Goal: Task Accomplishment & Management: Use online tool/utility

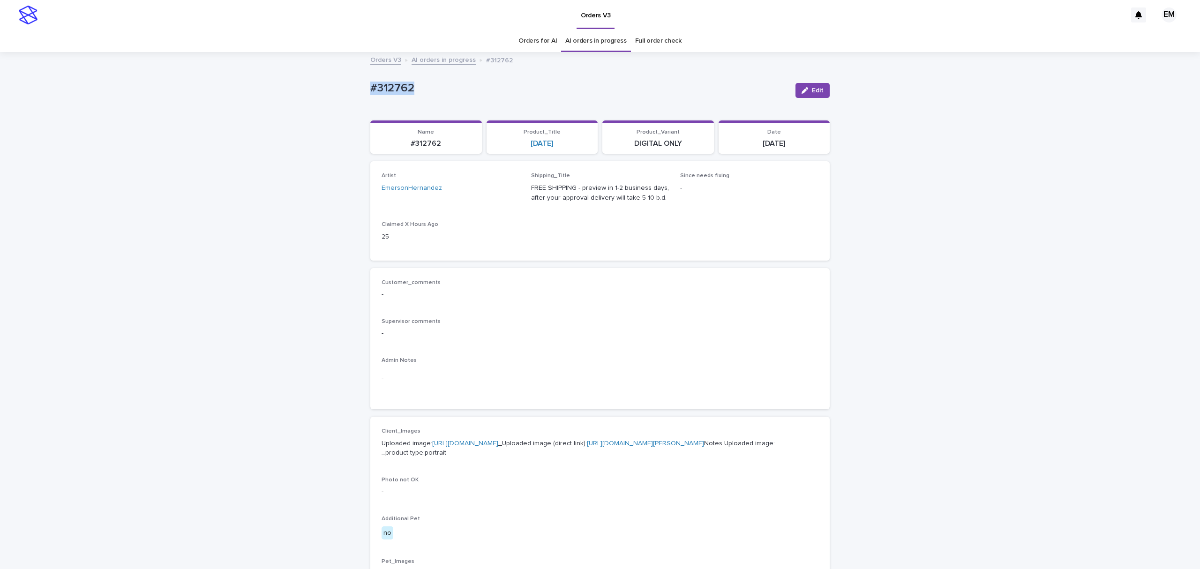
click at [797, 85] on button "Edit" at bounding box center [812, 90] width 34 height 15
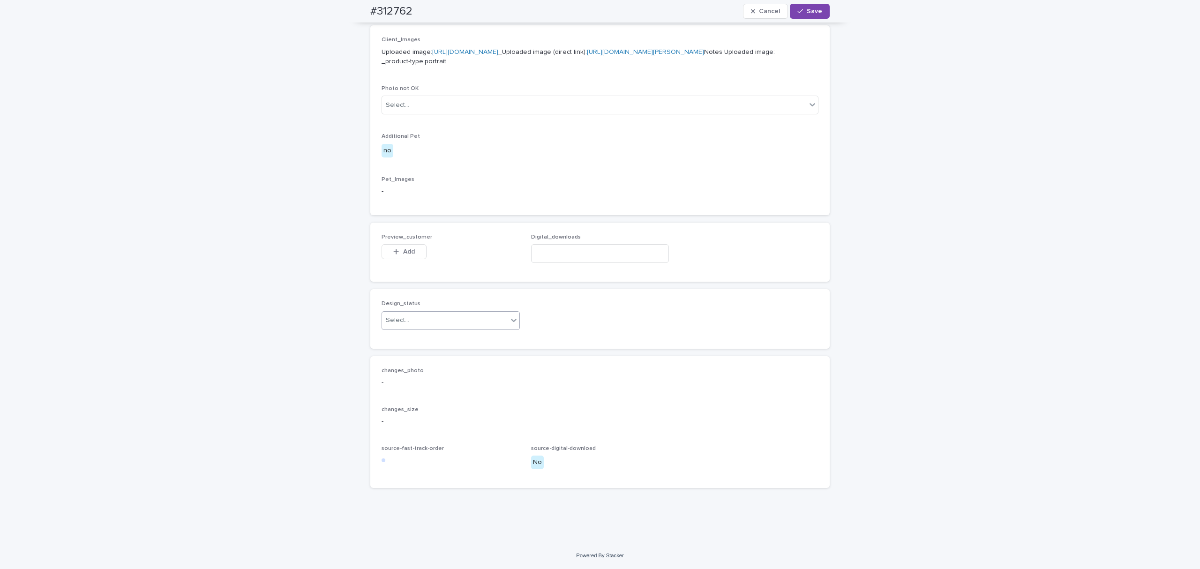
scroll to position [417, 0]
click at [403, 255] on span "Add" at bounding box center [409, 251] width 12 height 7
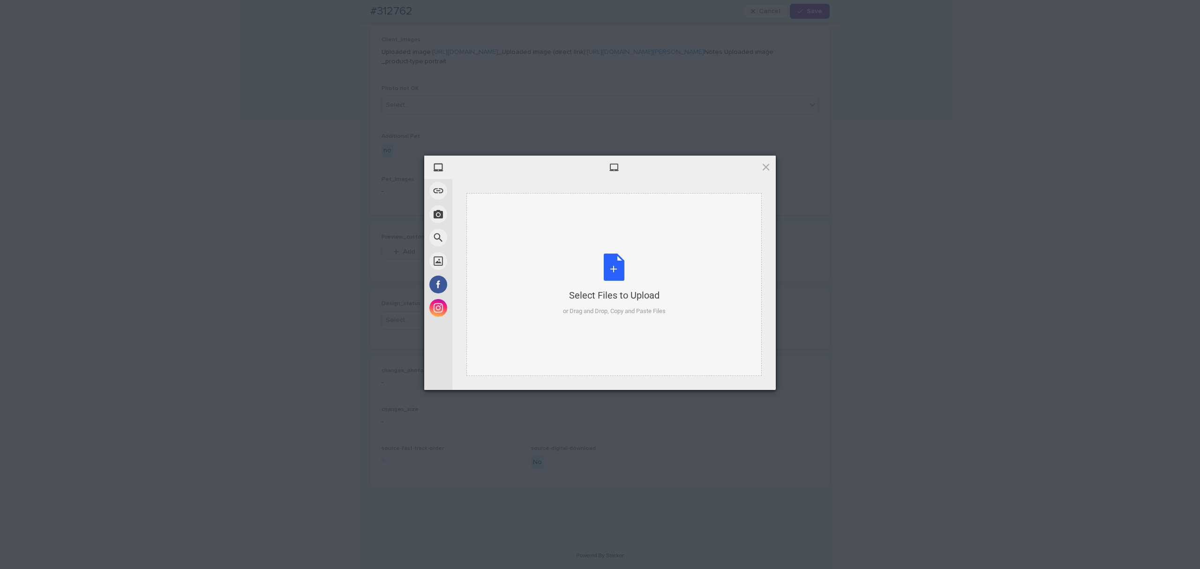
click at [601, 239] on body "Orders V3 EM Orders for AI AI orders in progress Full order check Orders V3 AI …" at bounding box center [600, 284] width 1200 height 569
click at [601, 238] on div "Select Files to Upload or Drag and Drop, Copy and Paste Files" at bounding box center [613, 284] width 295 height 183
click at [760, 376] on span "Upload 1" at bounding box center [747, 378] width 47 height 18
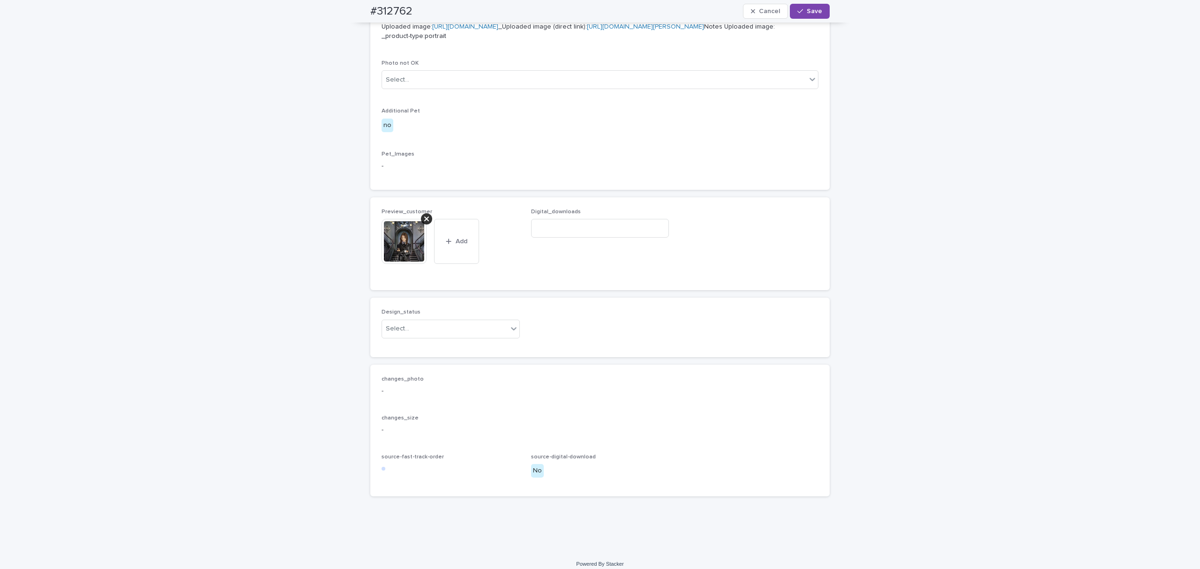
scroll to position [433, 0]
click at [457, 328] on div "Select..." at bounding box center [445, 320] width 126 height 15
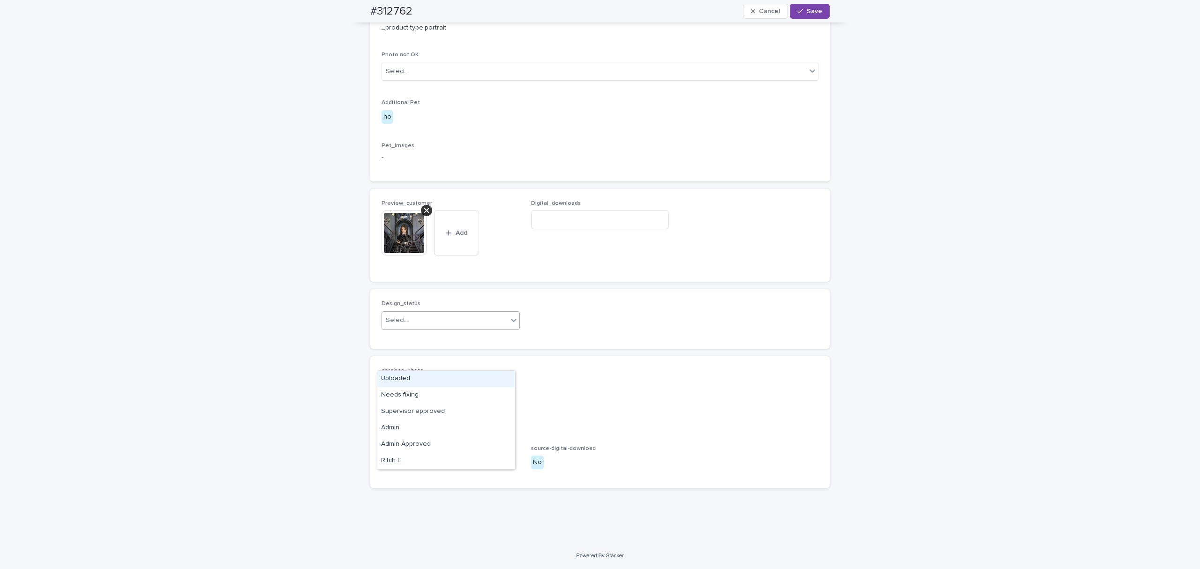
click at [452, 379] on div "Uploaded" at bounding box center [445, 379] width 137 height 16
click at [592, 237] on div "Digital_downloads" at bounding box center [600, 218] width 138 height 37
click at [594, 229] on input at bounding box center [600, 219] width 138 height 19
paste input "**********"
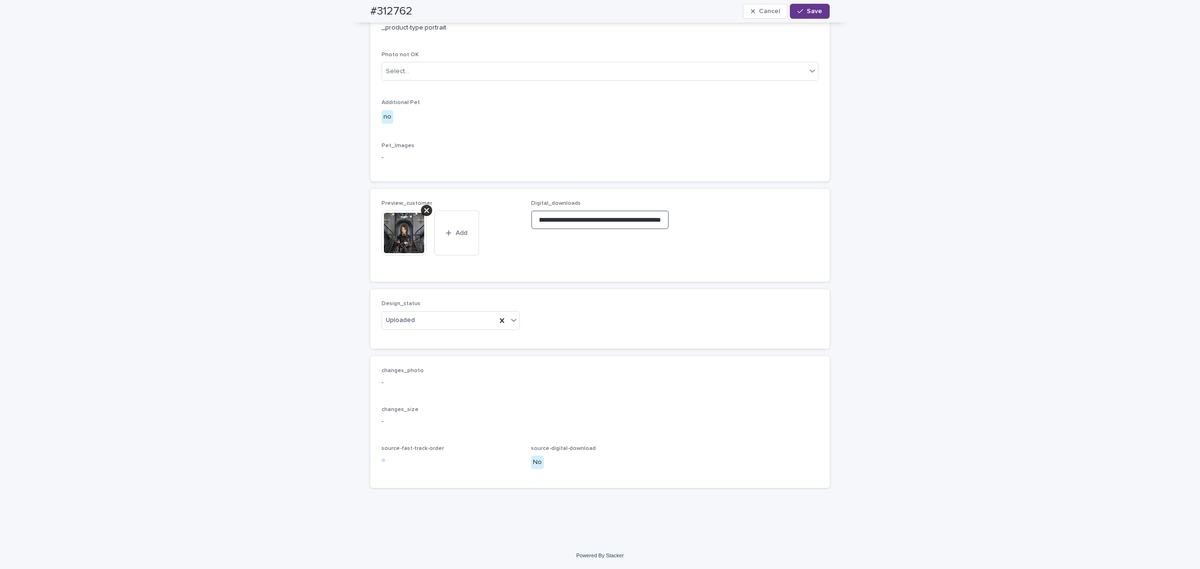
type input "**********"
click at [807, 12] on span "Save" at bounding box center [814, 11] width 15 height 7
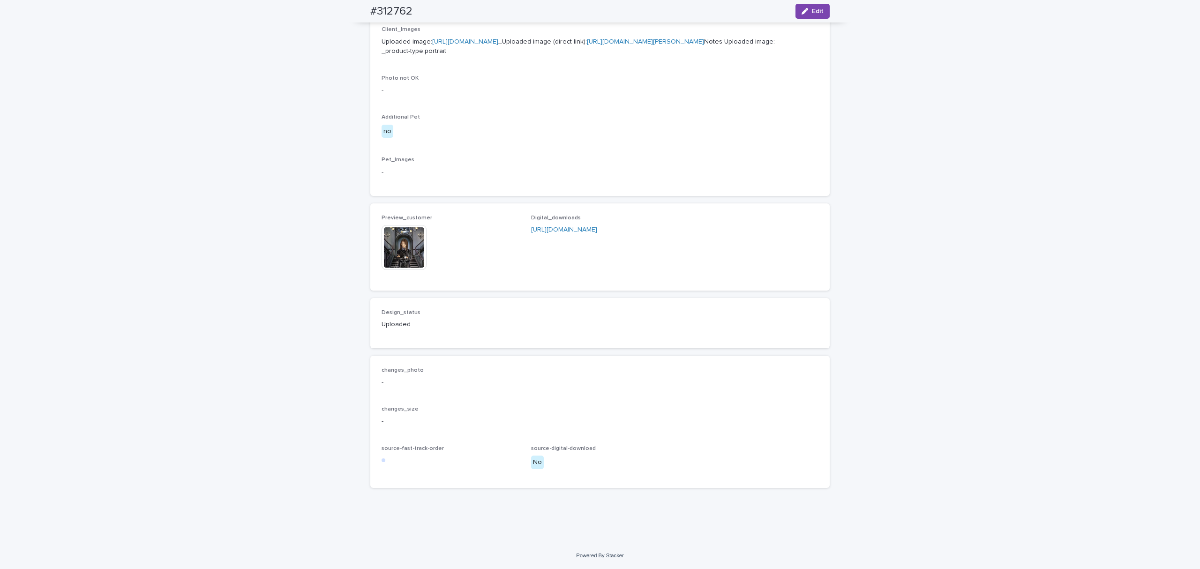
scroll to position [422, 0]
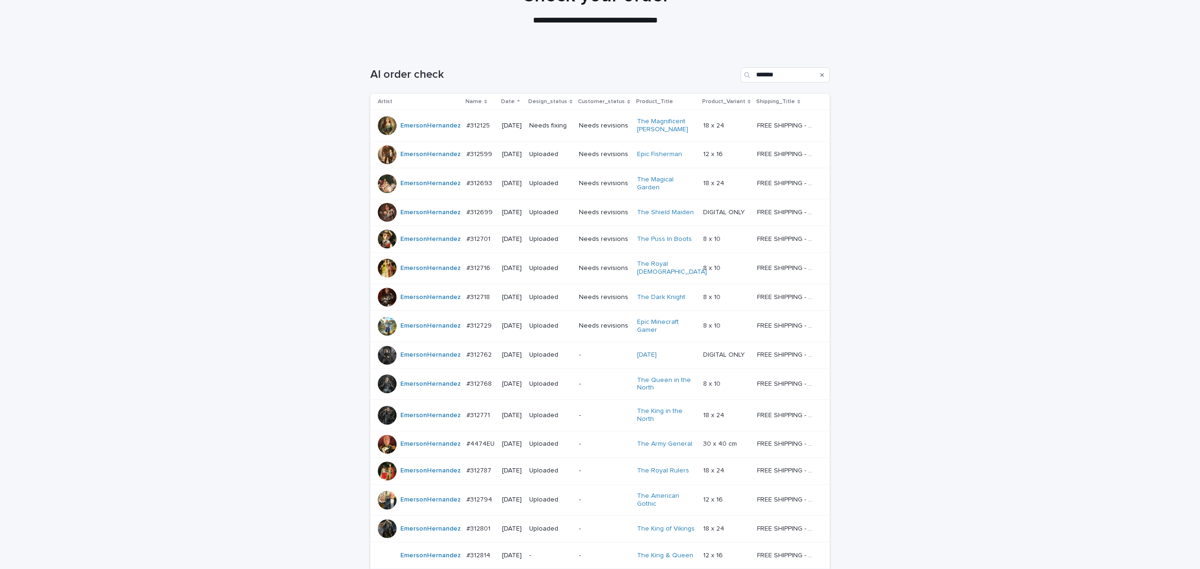
scroll to position [233, 0]
